Goal: Contribute content: Add original content to the website for others to see

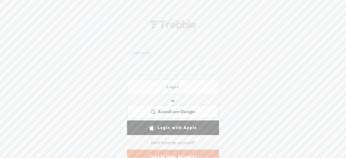
click at [148, 57] on input "text" at bounding box center [174, 53] width 88 height 11
paste input "g112605217993905476868"
type input "g112605217993905476868"
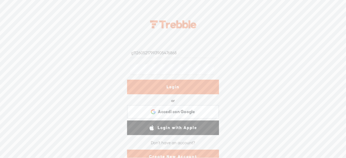
click at [177, 83] on link "Login" at bounding box center [173, 87] width 92 height 15
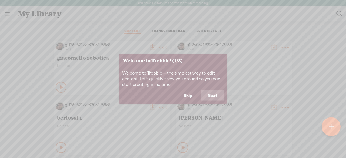
click at [218, 95] on button "Next" at bounding box center [212, 96] width 23 height 10
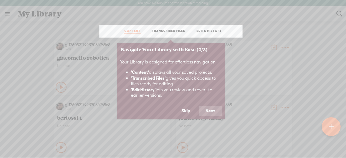
click at [211, 107] on button "Next" at bounding box center [210, 111] width 23 height 10
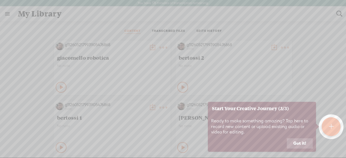
click at [304, 142] on button "Got it!" at bounding box center [300, 143] width 26 height 10
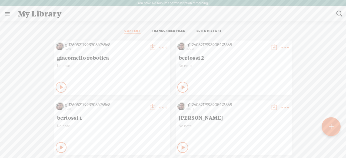
click at [331, 124] on t at bounding box center [331, 127] width 5 height 12
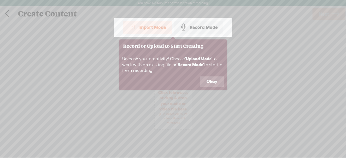
click at [209, 82] on button "Okay" at bounding box center [212, 82] width 24 height 10
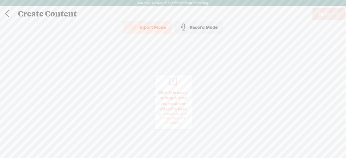
click at [172, 109] on span "Click to browse , or drag & drop your audio or video file here (File duration m…" at bounding box center [173, 107] width 37 height 41
click at [325, 15] on span "Next" at bounding box center [324, 14] width 10 height 14
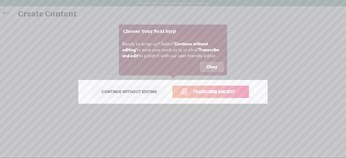
click at [232, 88] on link "Transcribe and edit" at bounding box center [210, 92] width 77 height 12
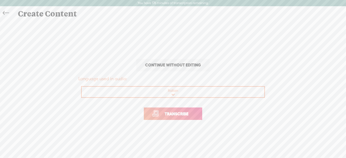
click at [188, 119] on link "Transcribe" at bounding box center [173, 114] width 58 height 12
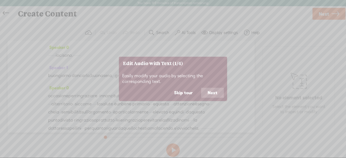
click at [216, 90] on button "Next" at bounding box center [212, 93] width 23 height 10
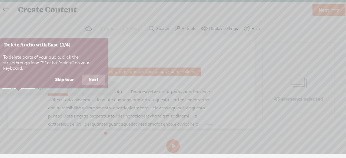
scroll to position [6, 0]
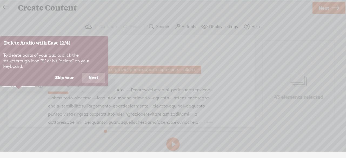
click at [74, 73] on button "Skip tour" at bounding box center [64, 78] width 31 height 10
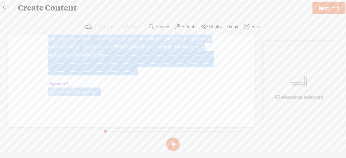
scroll to position [665, 0]
drag, startPoint x: 49, startPoint y: 69, endPoint x: 126, endPoint y: 92, distance: 80.8
click at [126, 92] on div "Speaker 0 · · · · · · · io ci sono. · · · · · · · Speaker 1 buongiorno · don ca…" at bounding box center [131, 81] width 247 height 92
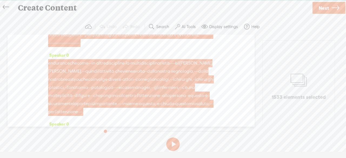
scroll to position [0, 0]
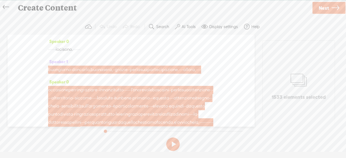
drag, startPoint x: 0, startPoint y: 6, endPoint x: 5, endPoint y: 6, distance: 5.4
click at [5, 6] on div "Create Content Use text-to-audio Use voice actor Record From This Browser Use p…" at bounding box center [173, 7] width 347 height 15
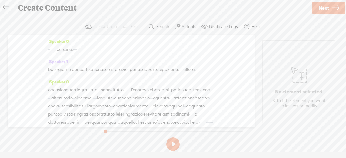
click at [5, 6] on icon at bounding box center [6, 7] width 6 height 12
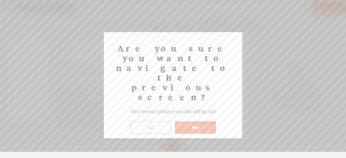
click at [191, 121] on button "Yes" at bounding box center [195, 127] width 41 height 12
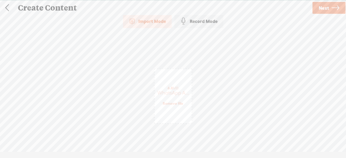
click at [176, 105] on link "Remove file" at bounding box center [173, 103] width 21 height 5
click at [176, 94] on span "Click to browse , or drag & drop your audio or video file here (File duration m…" at bounding box center [173, 101] width 37 height 41
click at [334, 8] on icon at bounding box center [336, 8] width 8 height 14
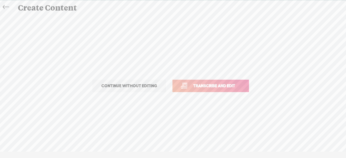
click at [215, 89] on link "Transcribe and edit" at bounding box center [210, 86] width 77 height 12
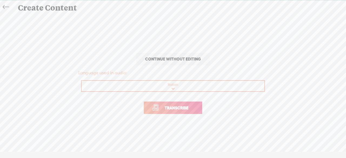
click at [178, 109] on span "Transcribe" at bounding box center [176, 108] width 35 height 6
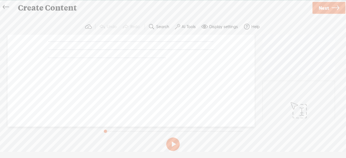
drag, startPoint x: 283, startPoint y: 148, endPoint x: 225, endPoint y: 162, distance: 59.0
click at [225, 152] on html "You have 167 minutes of transcription remaining. Upgrade to increase your limit…" at bounding box center [173, 73] width 346 height 158
click at [7, 5] on icon at bounding box center [6, 7] width 6 height 12
